Goal: Navigation & Orientation: Find specific page/section

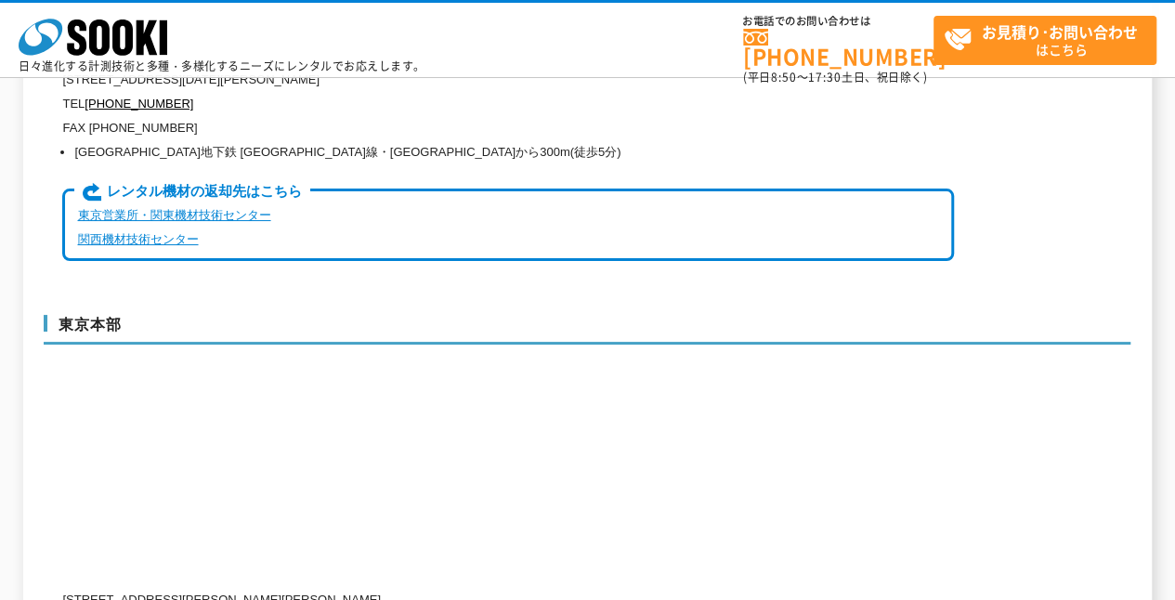
scroll to position [4735, 0]
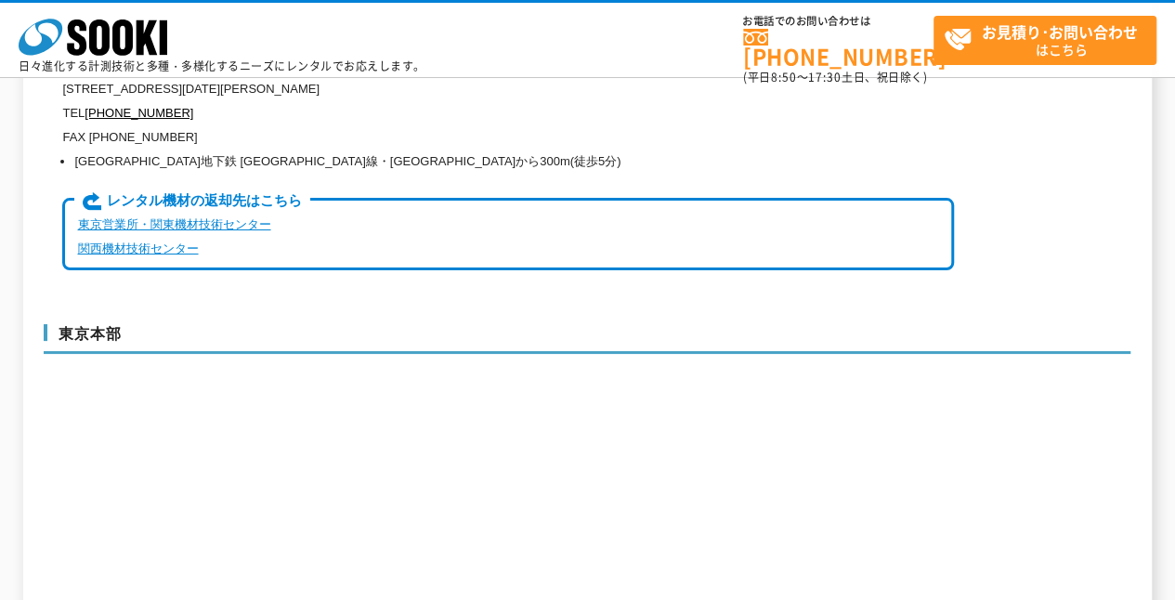
click at [127, 241] on link "関西機材技術センター" at bounding box center [137, 248] width 121 height 14
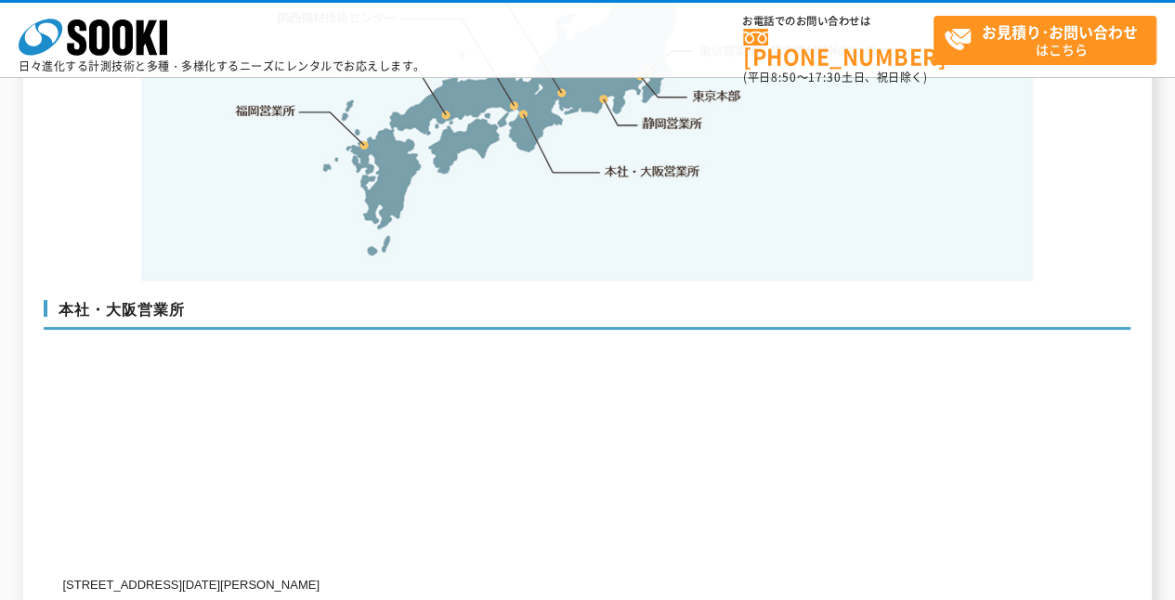
scroll to position [4020, 0]
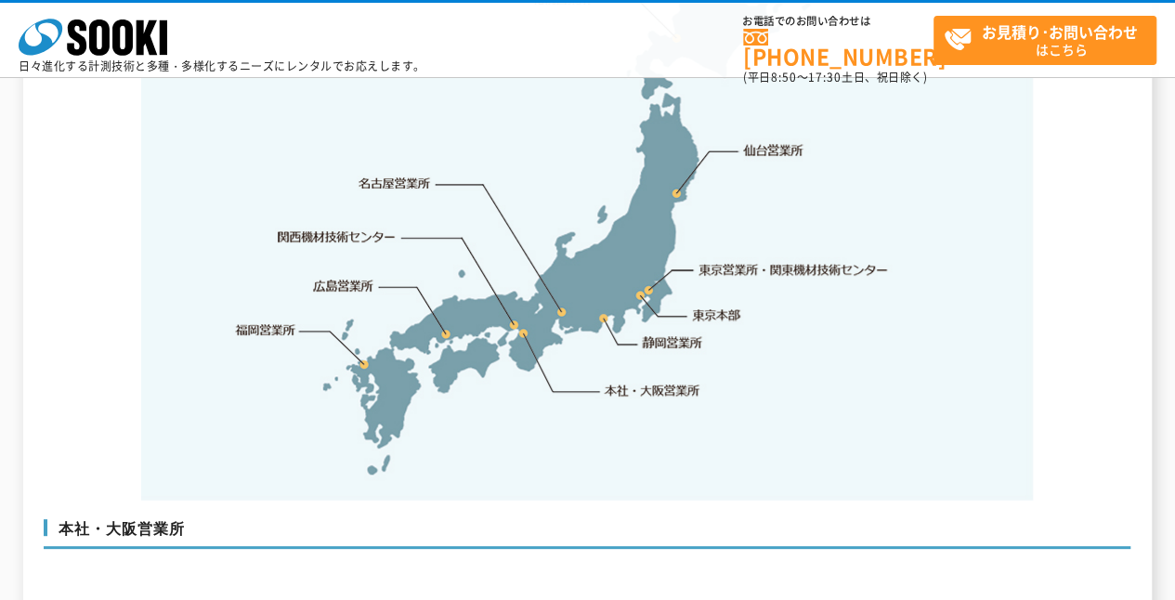
click at [337, 227] on link "関西機材技術センター" at bounding box center [337, 236] width 118 height 19
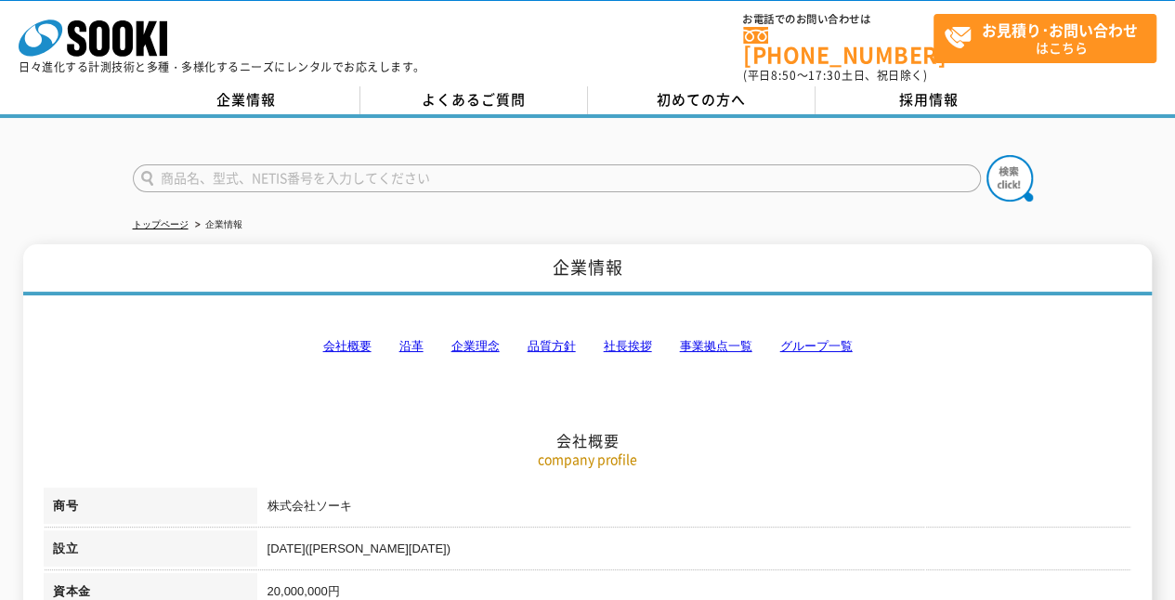
scroll to position [0, 0]
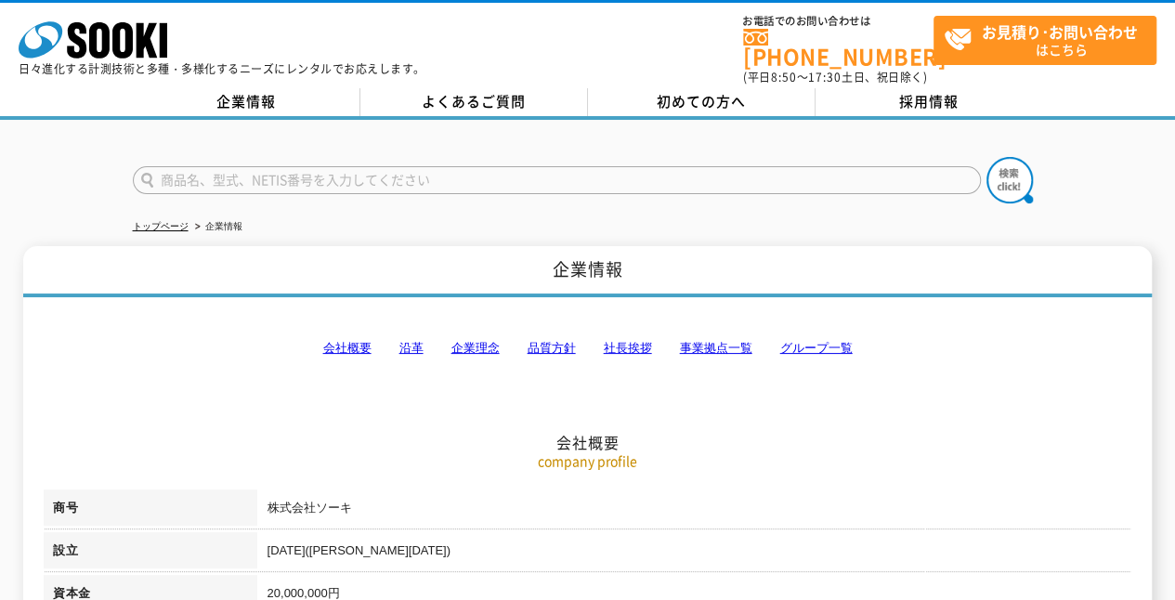
click at [713, 341] on link "事業拠点一覧" at bounding box center [715, 348] width 72 height 14
